Goal: Use online tool/utility: Use online tool/utility

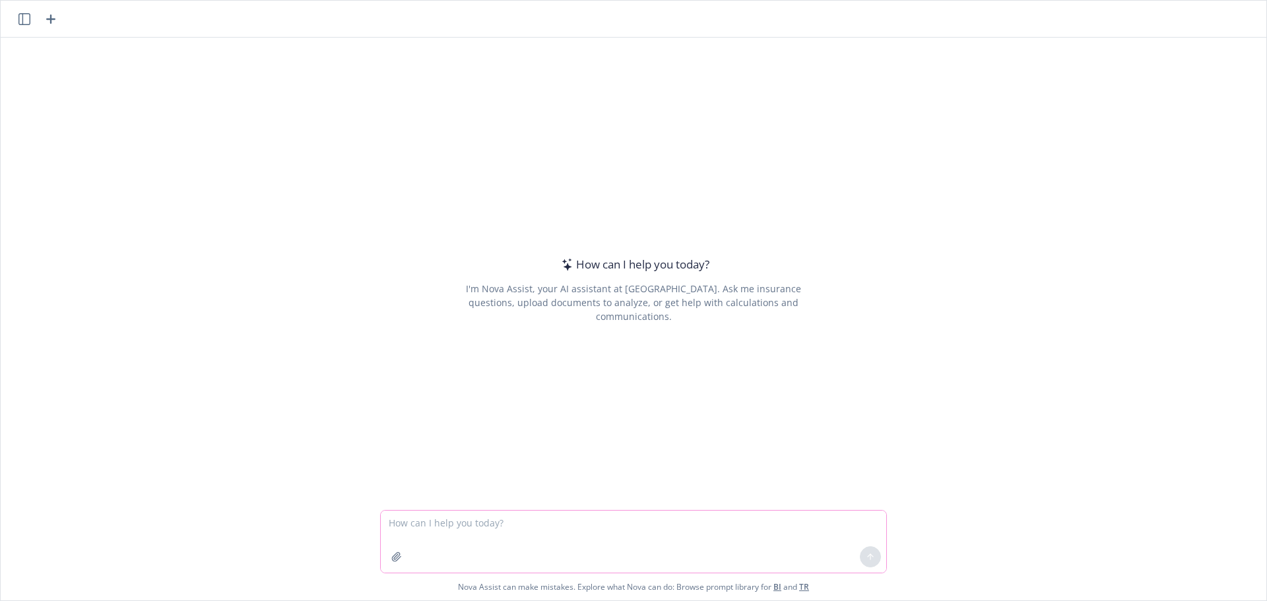
click at [573, 511] on textarea at bounding box center [633, 542] width 505 height 62
paste textarea "• [DATE] (8/28): 11am - 2pm CT • [DATE] (9/2): 9-10am CT • [DATE] (9/3): 9-10am…"
type textarea "Convert these to PST: • [DATE] (8/28): 11am - 2pm CT • [DATE] (9/2): 9-10am CT …"
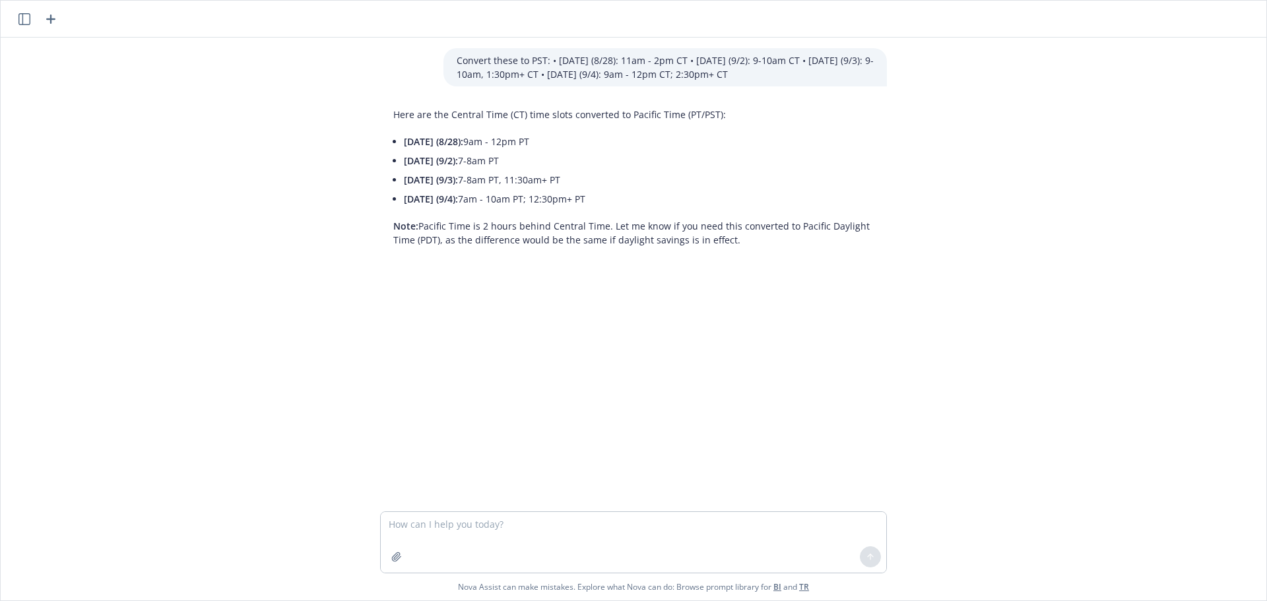
drag, startPoint x: 613, startPoint y: 203, endPoint x: 398, endPoint y: 138, distance: 223.9
click at [404, 138] on ul "[DATE] (8/28): 9am - 12pm PT [DATE] (9/2): 7-8am PT [DATE] (9/3): 7-8am PT, 11:…" at bounding box center [639, 170] width 470 height 77
copy ul "[DATE] (8/28): 9am - 12pm PT [DATE] (9/2): 7-8am PT [DATE] (9/3): 7-8am PT, 11:…"
